Goal: Check status: Check status

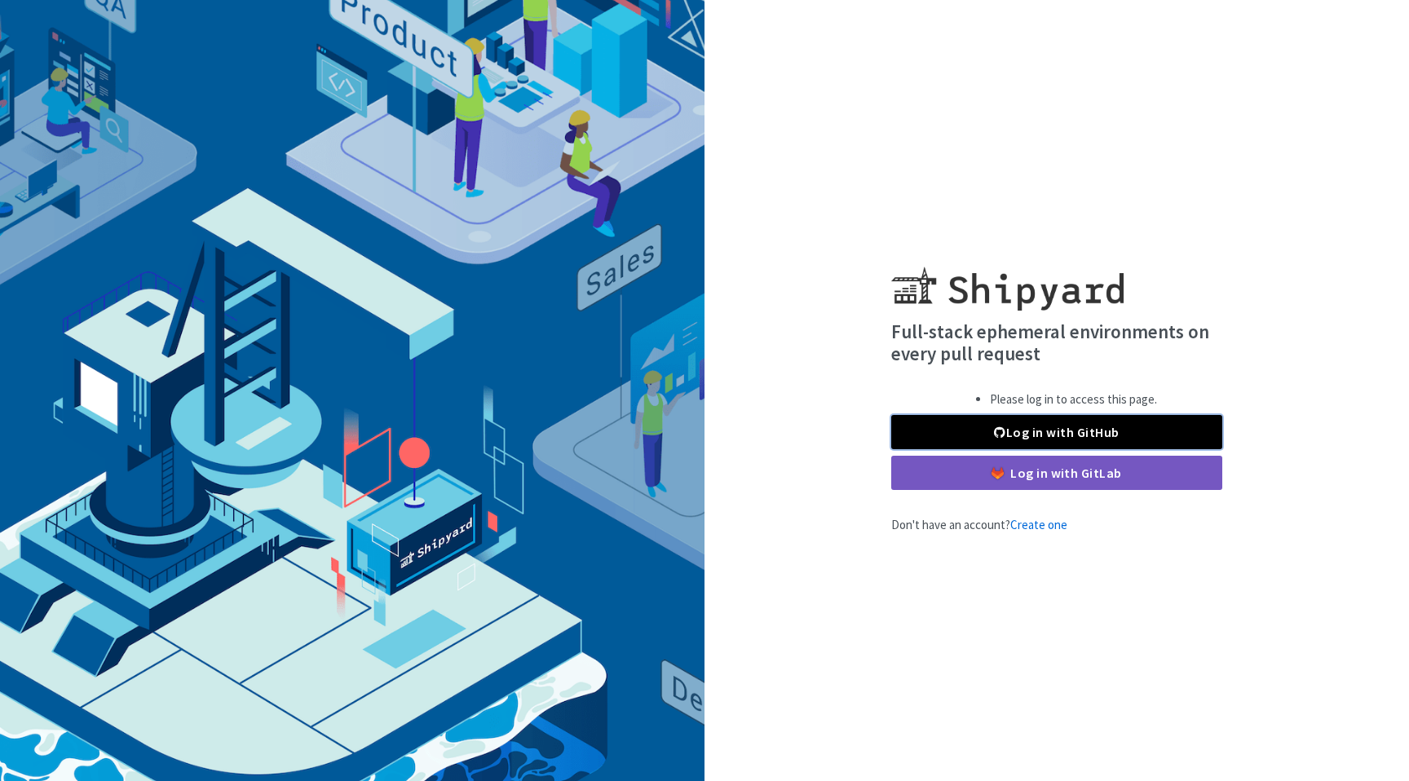
click at [1093, 422] on link "Log in with GitHub" at bounding box center [1056, 432] width 331 height 34
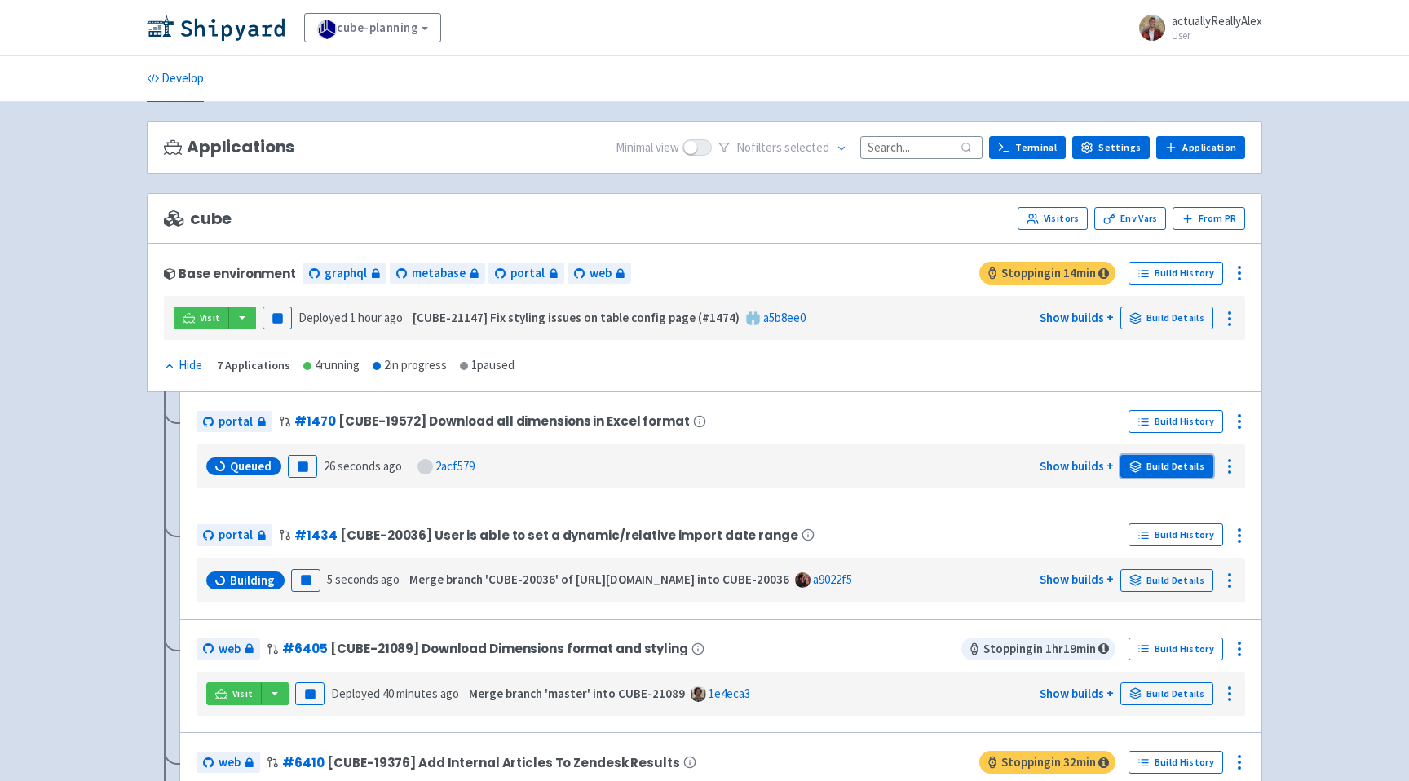
click at [1141, 468] on icon at bounding box center [1135, 468] width 11 height 2
